Goal: Task Accomplishment & Management: Manage account settings

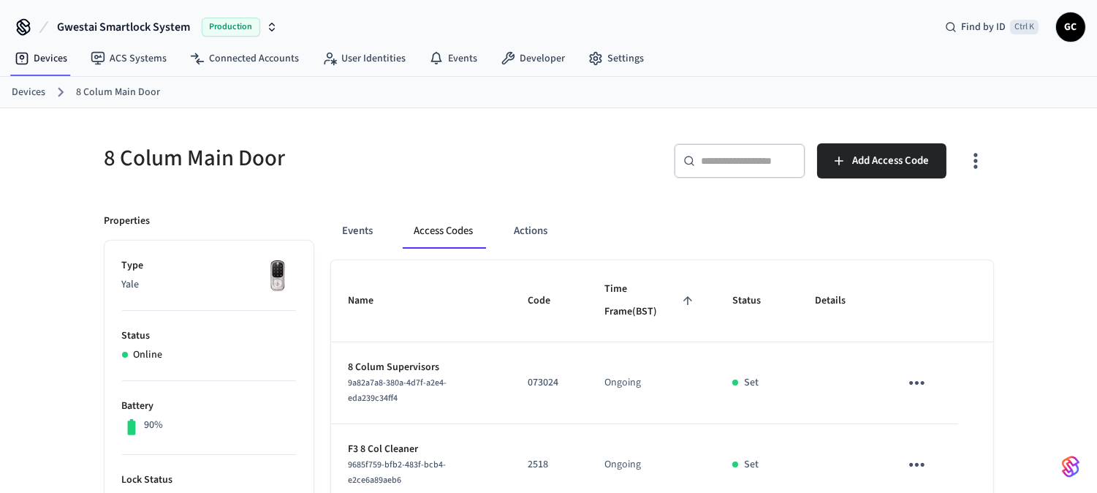
click at [24, 94] on link "Devices" at bounding box center [29, 92] width 34 height 15
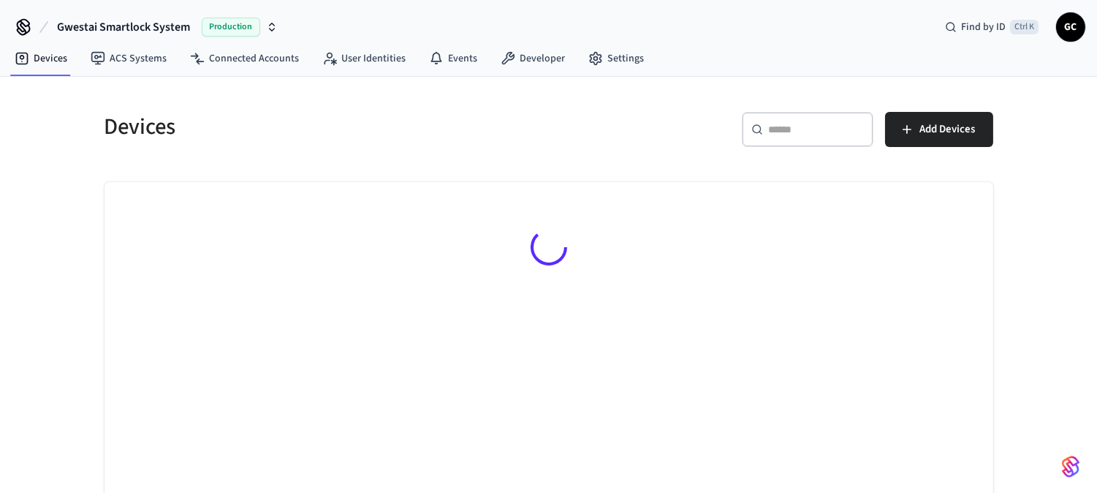
click at [784, 137] on div "​ ​" at bounding box center [808, 129] width 132 height 35
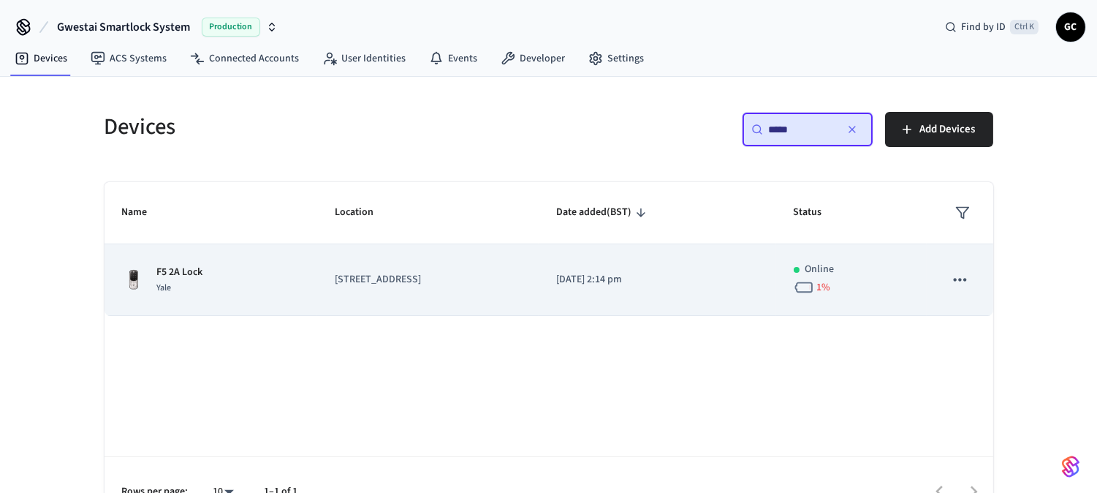
type input "*****"
click at [200, 271] on p "F5 2A Lock" at bounding box center [180, 272] width 46 height 15
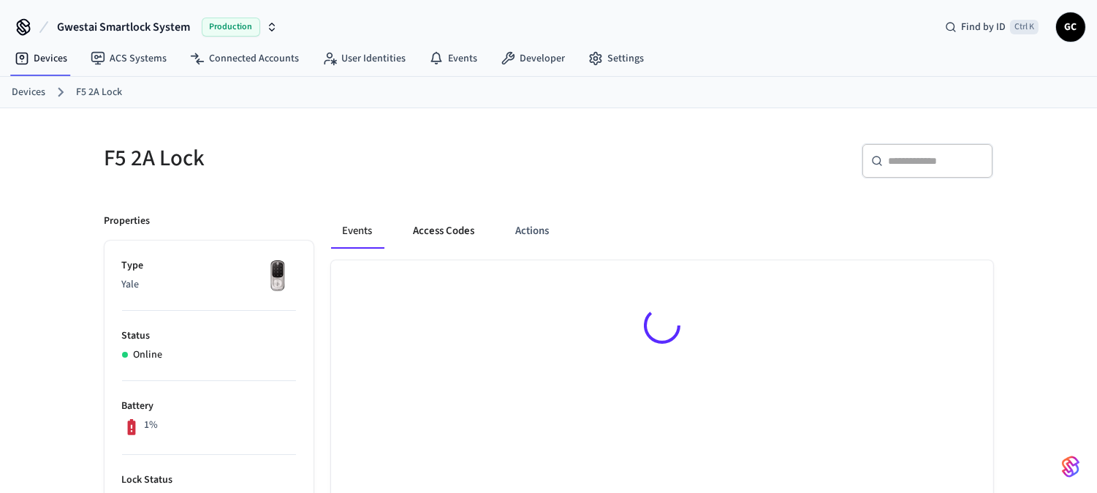
click at [460, 235] on button "Access Codes" at bounding box center [444, 230] width 85 height 35
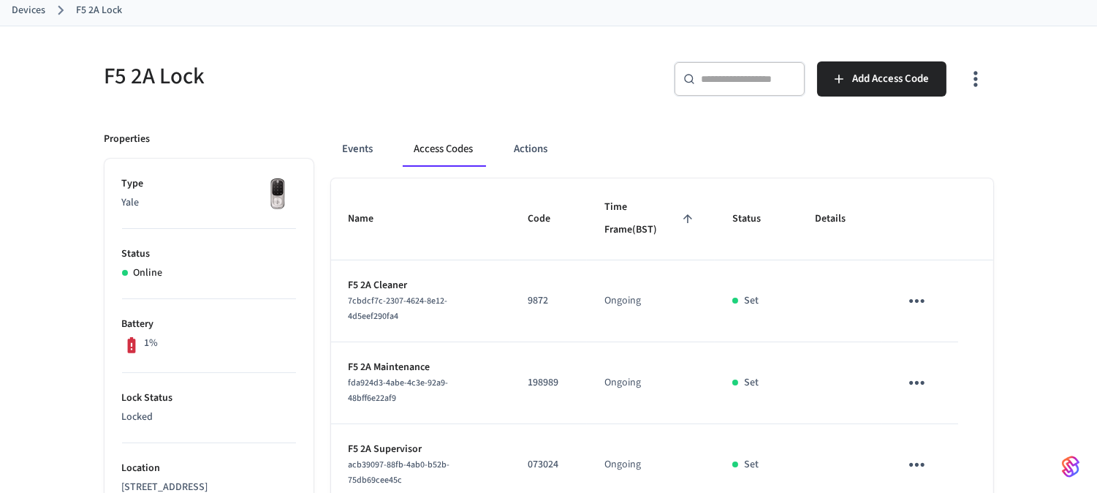
scroll to position [80, 0]
drag, startPoint x: 525, startPoint y: 300, endPoint x: 566, endPoint y: 303, distance: 41.8
click at [566, 303] on td "9872" at bounding box center [548, 303] width 77 height 82
click at [569, 304] on p "9872" at bounding box center [549, 302] width 42 height 15
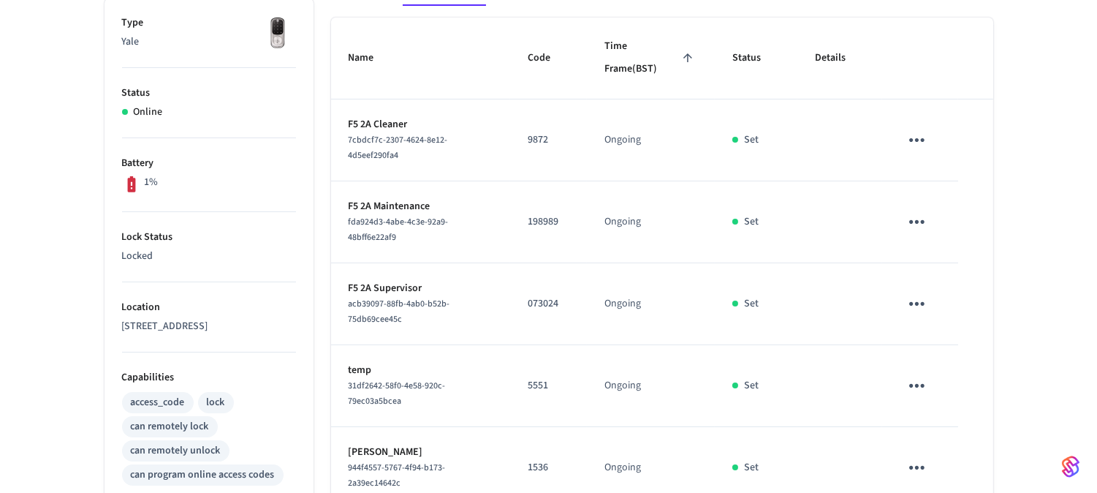
scroll to position [0, 0]
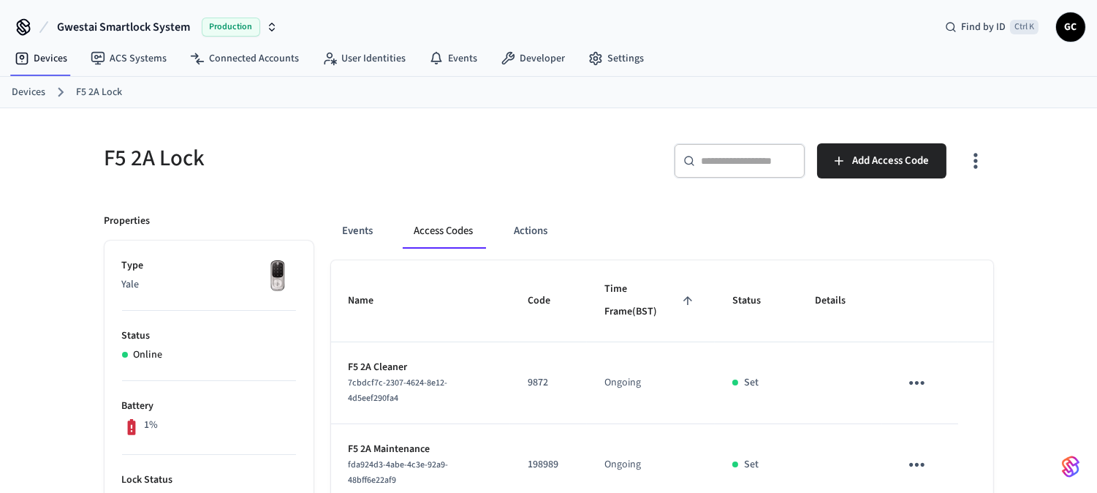
click at [678, 222] on div "Events Access Codes Actions" at bounding box center [662, 230] width 662 height 35
click at [460, 176] on div "F5 2A Lock" at bounding box center [313, 158] width 453 height 64
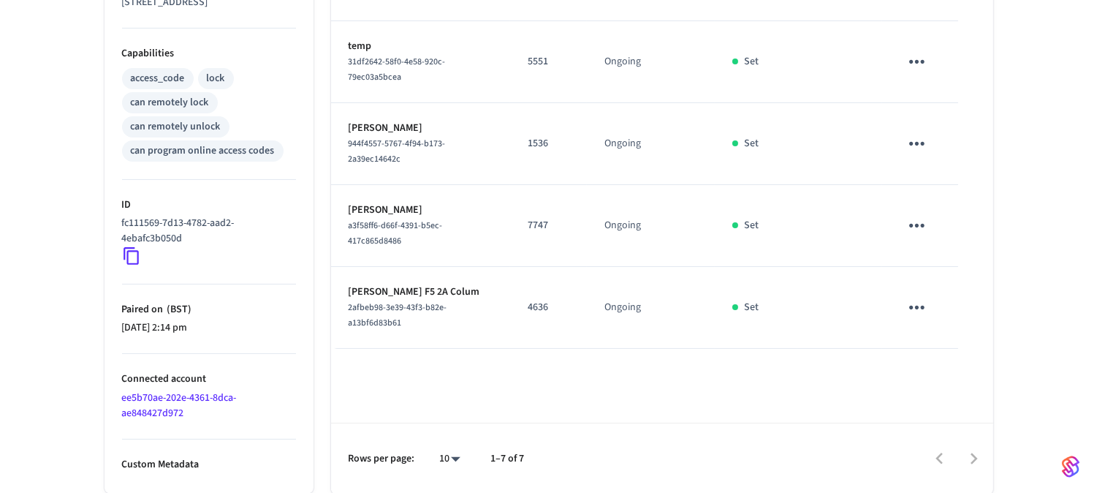
scroll to position [567, 0]
